Goal: Task Accomplishment & Management: Manage account settings

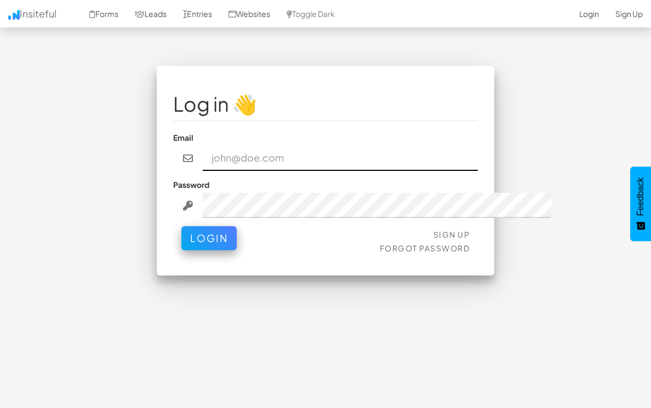
type input "mirko@candidate-flow.de"
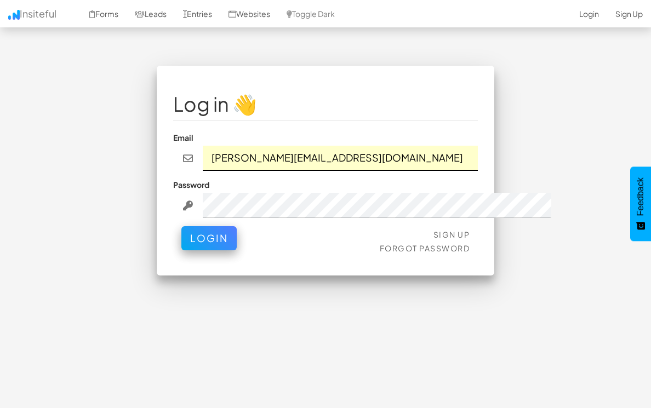
click at [478, 163] on input "mirko@candidate-flow.de" at bounding box center [340, 158] width 275 height 25
drag, startPoint x: 453, startPoint y: 161, endPoint x: 156, endPoint y: 151, distance: 297.8
click at [173, 151] on div "mirko@candidate-flow.de" at bounding box center [325, 158] width 305 height 25
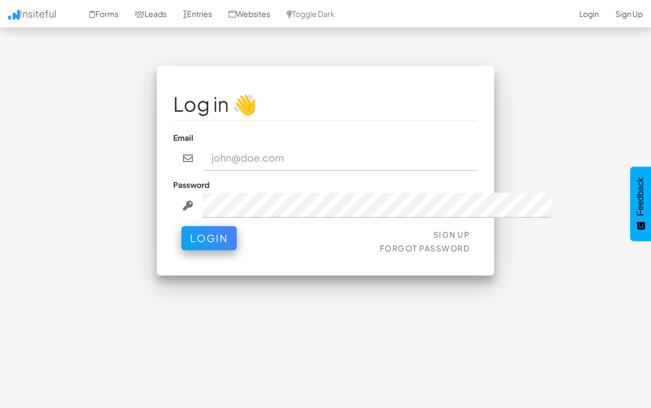
click at [541, 162] on span at bounding box center [545, 158] width 9 height 9
type input "[EMAIL_ADDRESS][DOMAIN_NAME]"
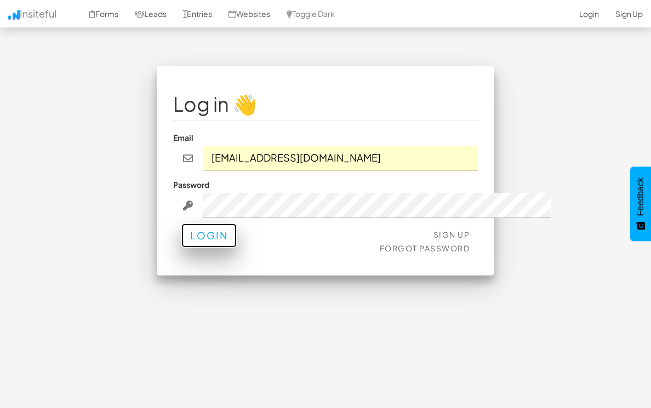
drag, startPoint x: 167, startPoint y: 236, endPoint x: 195, endPoint y: 236, distance: 28.0
click at [181, 236] on button "Login" at bounding box center [208, 236] width 55 height 24
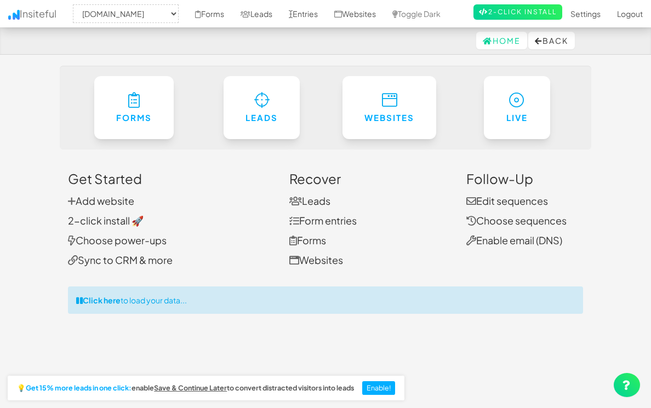
select select "477"
click at [572, 27] on link "Settings" at bounding box center [585, 13] width 47 height 27
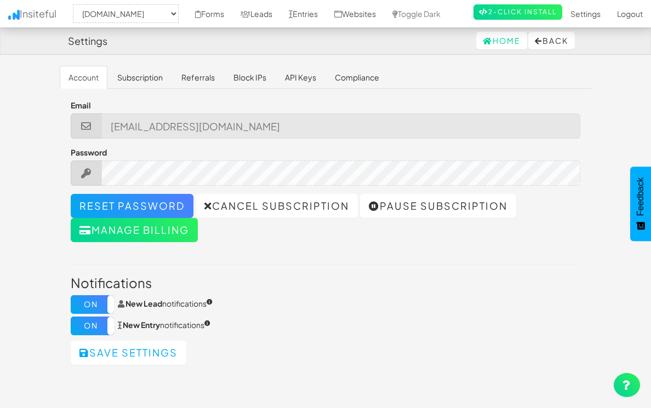
select select "477"
click at [109, 78] on link "Subscription" at bounding box center [140, 77] width 63 height 23
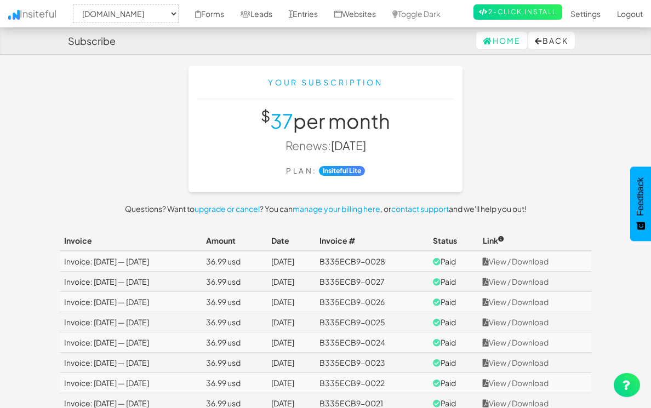
select select "477"
click at [549, 266] on link "View / Download" at bounding box center [516, 262] width 66 height 10
